Goal: Task Accomplishment & Management: Use online tool/utility

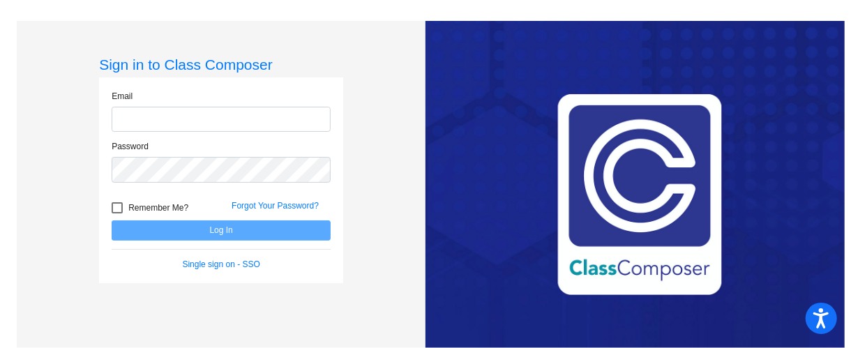
type input "[EMAIL_ADDRESS][DOMAIN_NAME]"
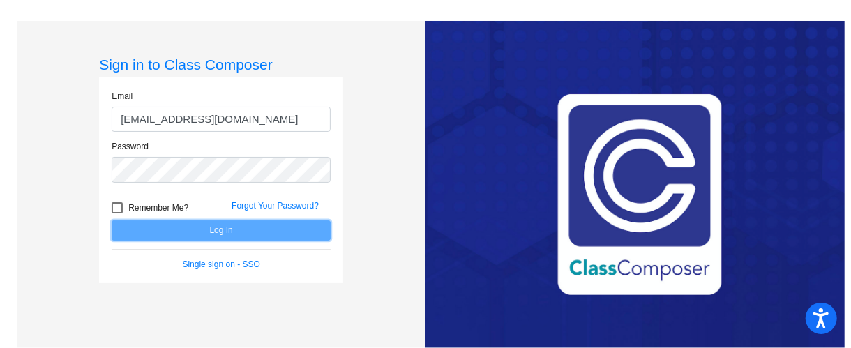
click at [267, 225] on button "Log In" at bounding box center [221, 230] width 219 height 20
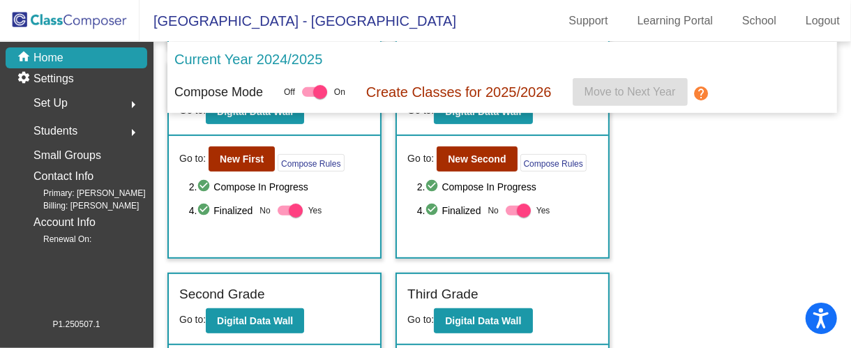
scroll to position [313, 0]
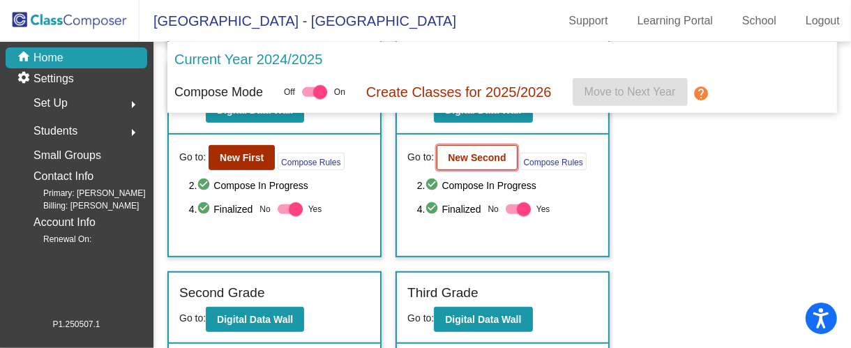
click at [467, 158] on b "New Second" at bounding box center [477, 157] width 58 height 11
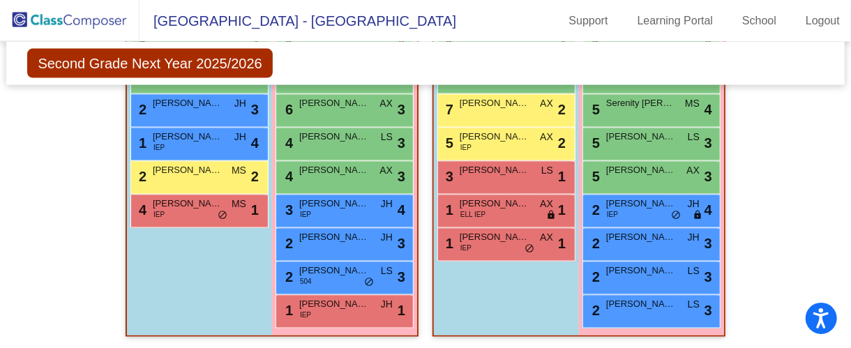
scroll to position [1043, 0]
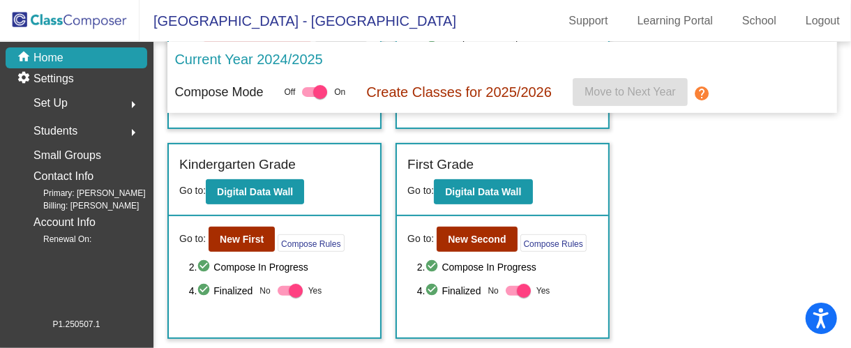
scroll to position [232, 0]
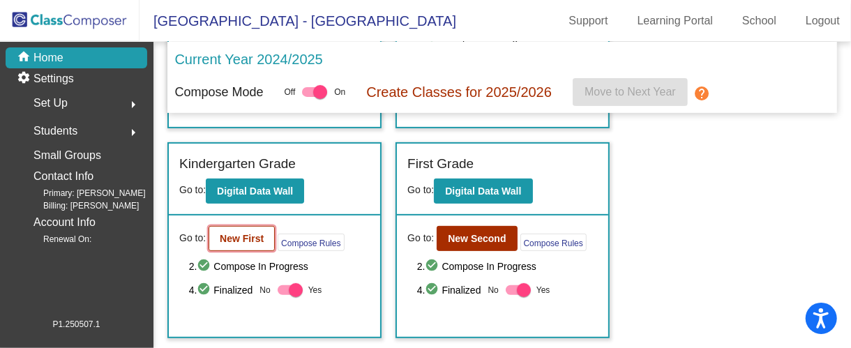
click at [238, 236] on b "New First" at bounding box center [242, 238] width 44 height 11
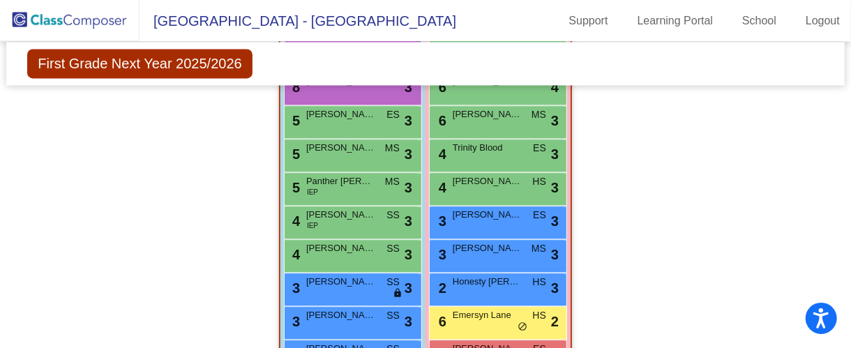
scroll to position [1403, 0]
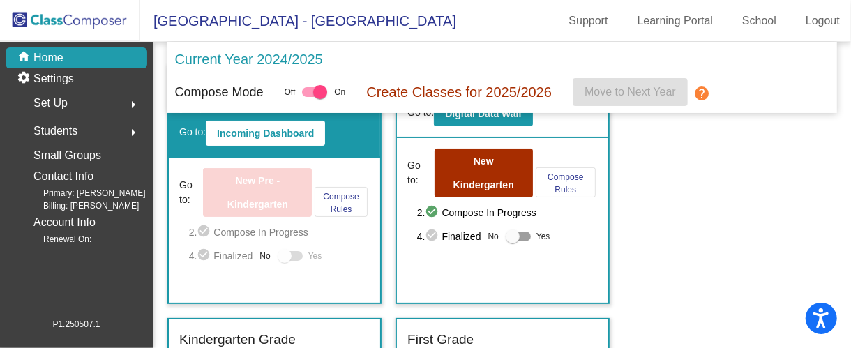
scroll to position [56, 0]
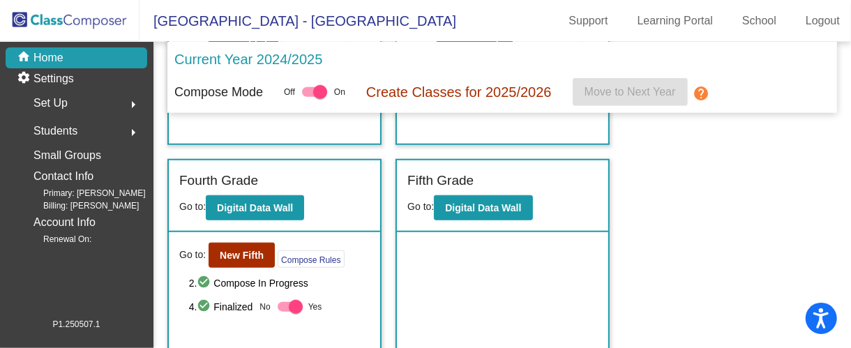
scroll to position [636, 0]
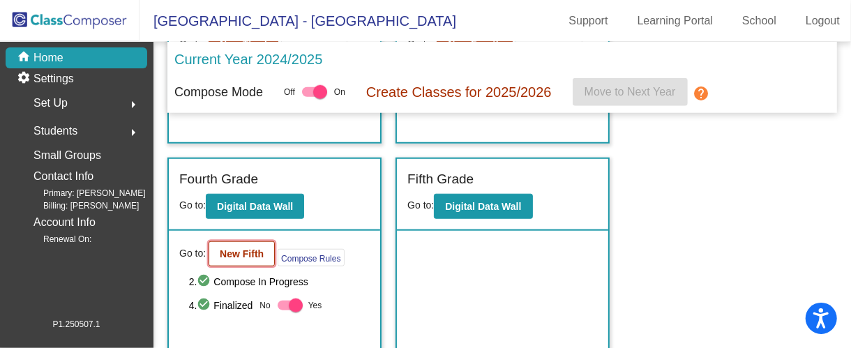
click at [232, 250] on b "New Fifth" at bounding box center [242, 253] width 44 height 11
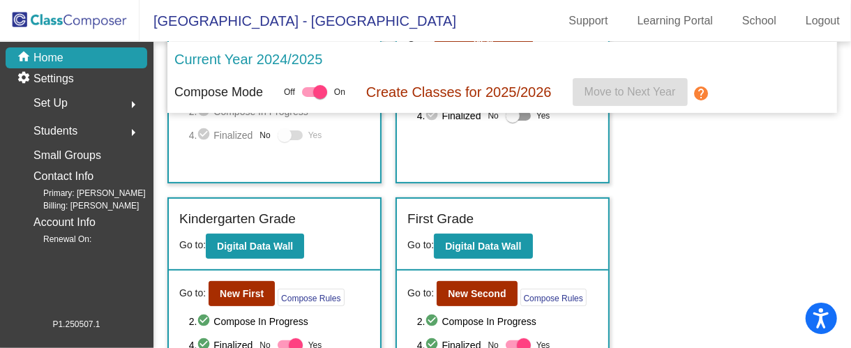
scroll to position [266, 0]
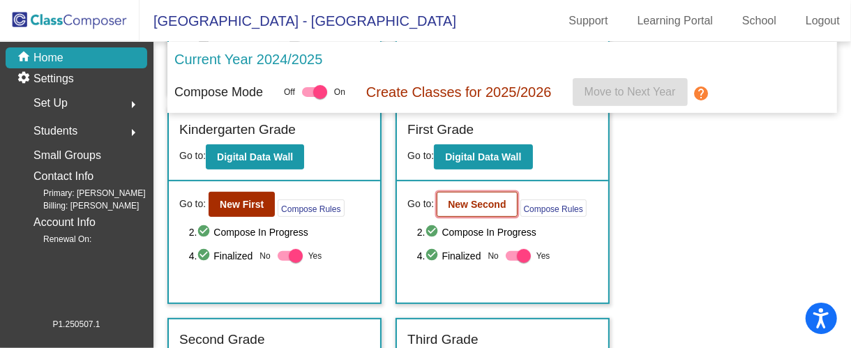
click at [465, 202] on b "New Second" at bounding box center [477, 204] width 58 height 11
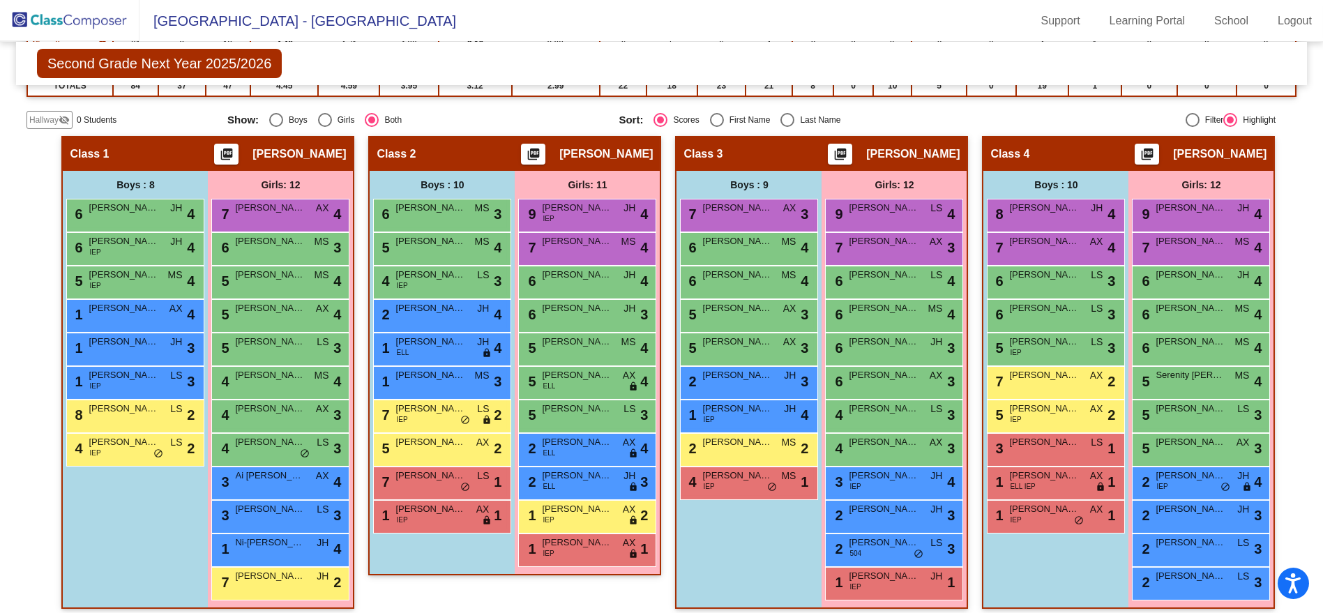
scroll to position [294, 0]
